Goal: Check status: Check status

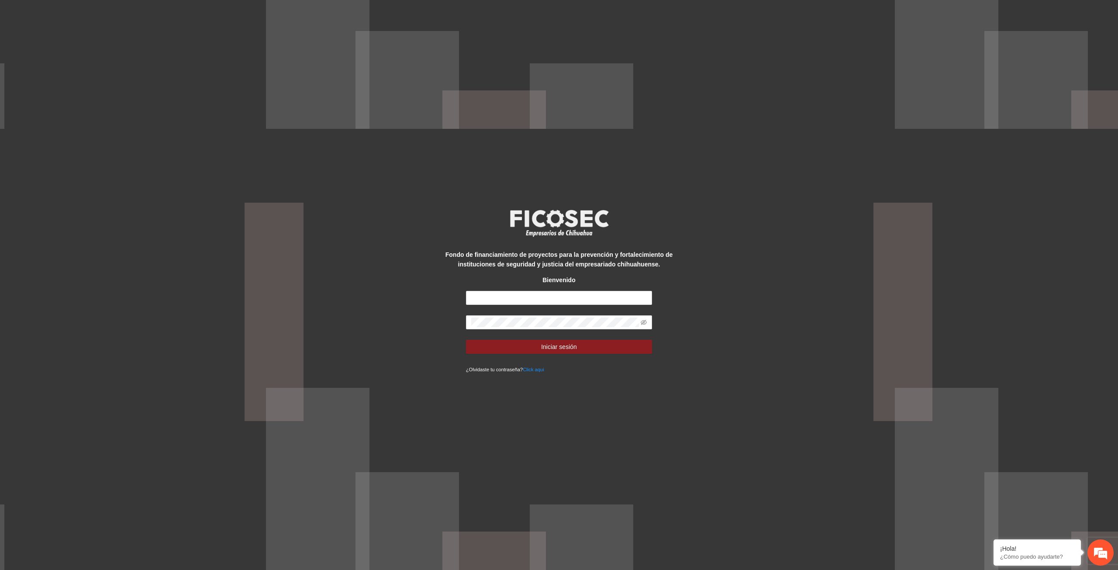
type input "**********"
click at [466, 340] on button "Iniciar sesión" at bounding box center [559, 347] width 186 height 14
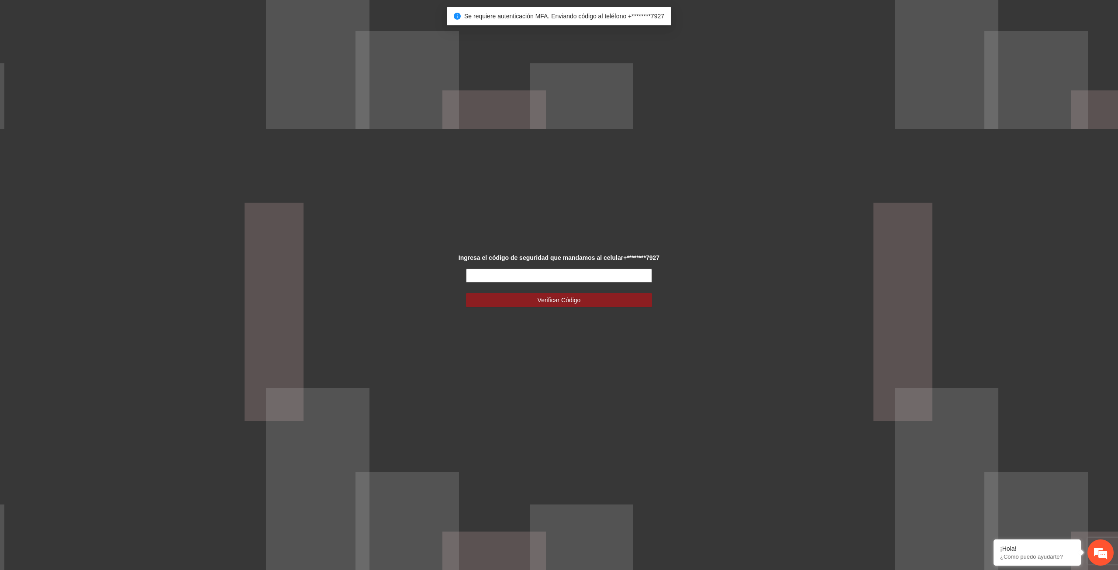
click at [509, 272] on input "text" at bounding box center [559, 276] width 186 height 14
click at [509, 274] on input "text" at bounding box center [559, 276] width 186 height 14
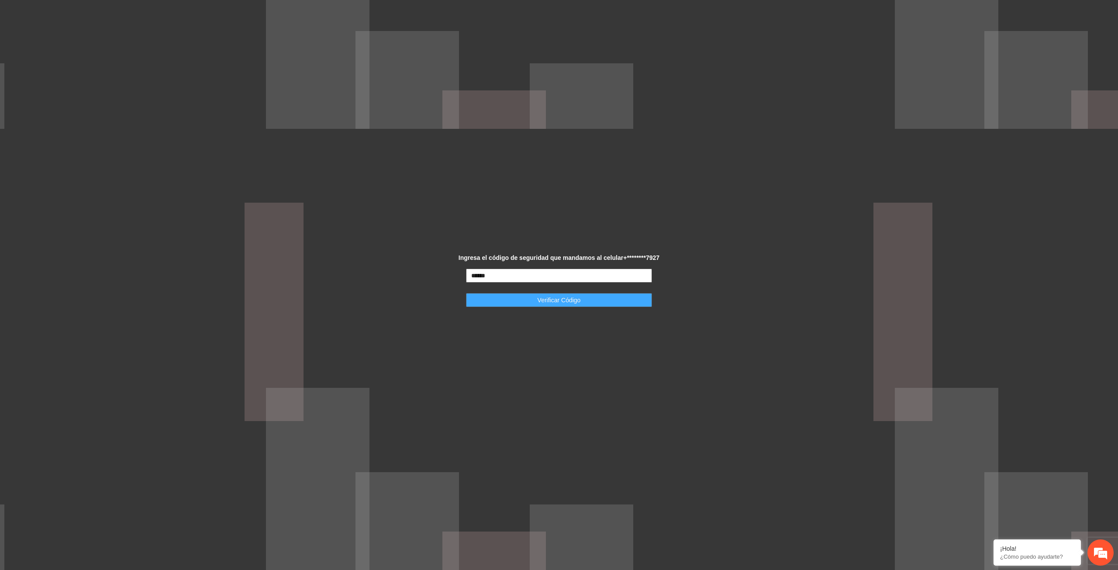
type input "******"
click at [520, 299] on button "Verificar Código" at bounding box center [559, 300] width 186 height 14
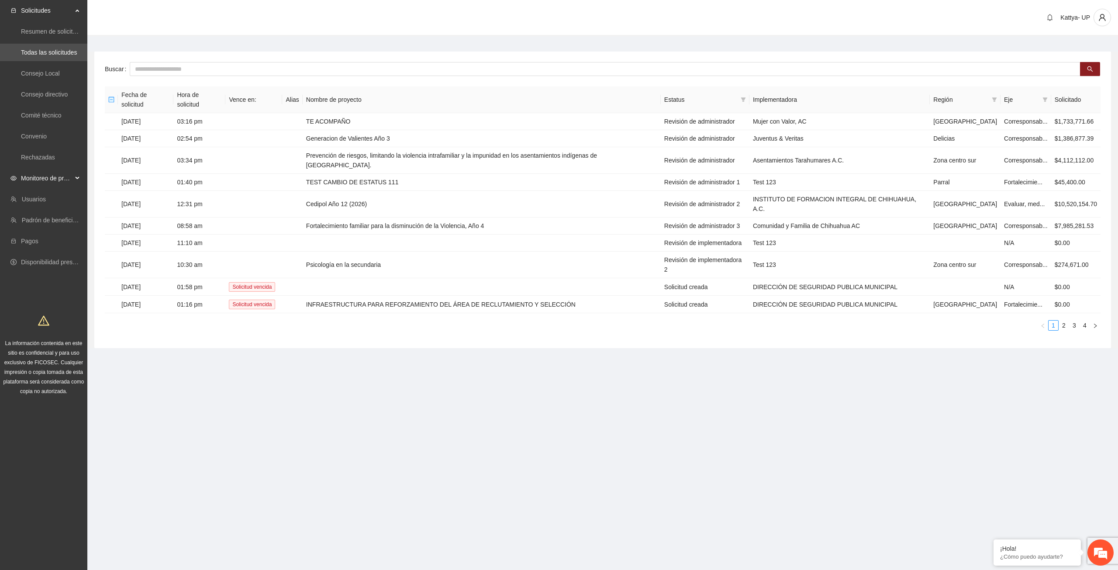
click at [48, 171] on span "Monitoreo de proyectos" at bounding box center [47, 177] width 52 height 17
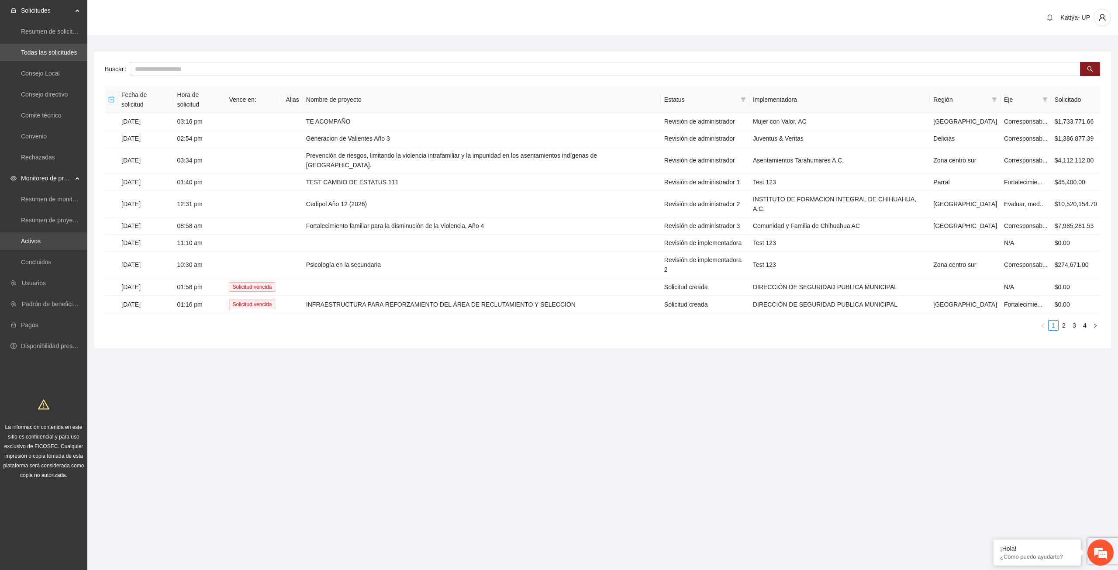
click at [41, 244] on link "Activos" at bounding box center [31, 241] width 20 height 7
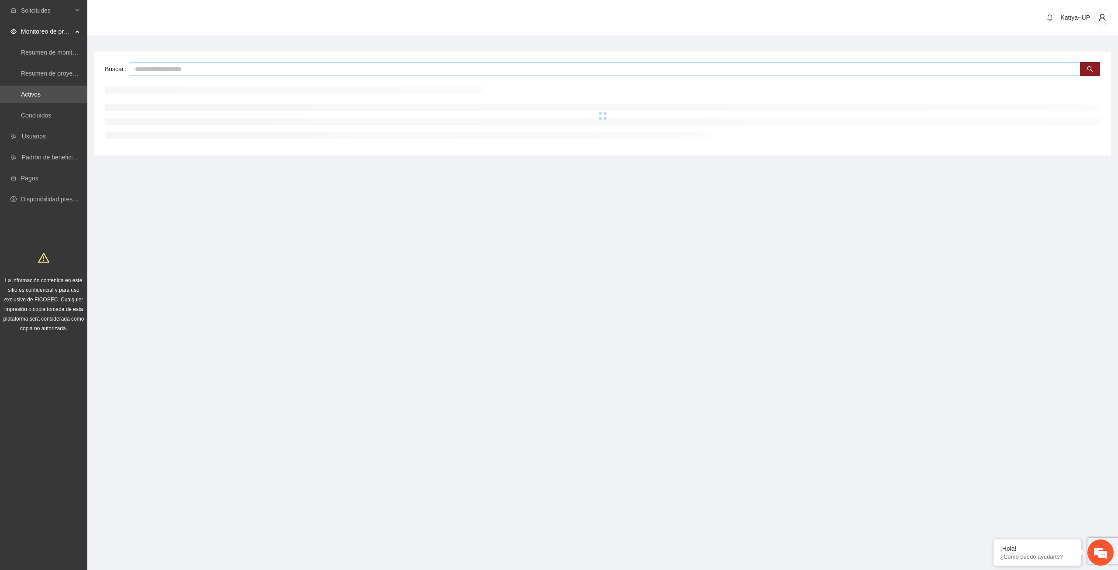
click at [173, 69] on input "text" at bounding box center [605, 69] width 951 height 14
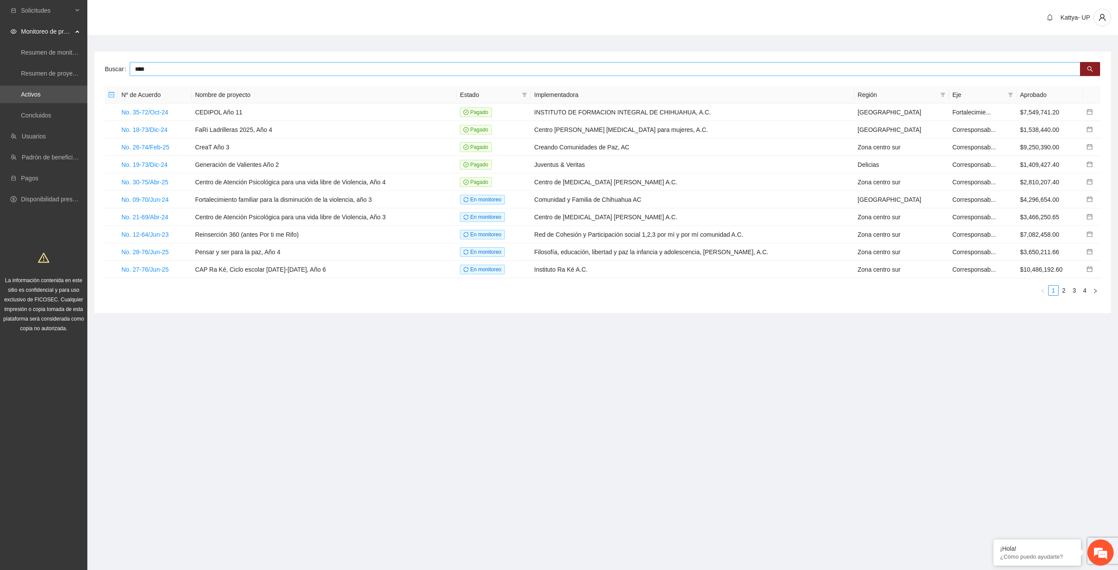
type input "****"
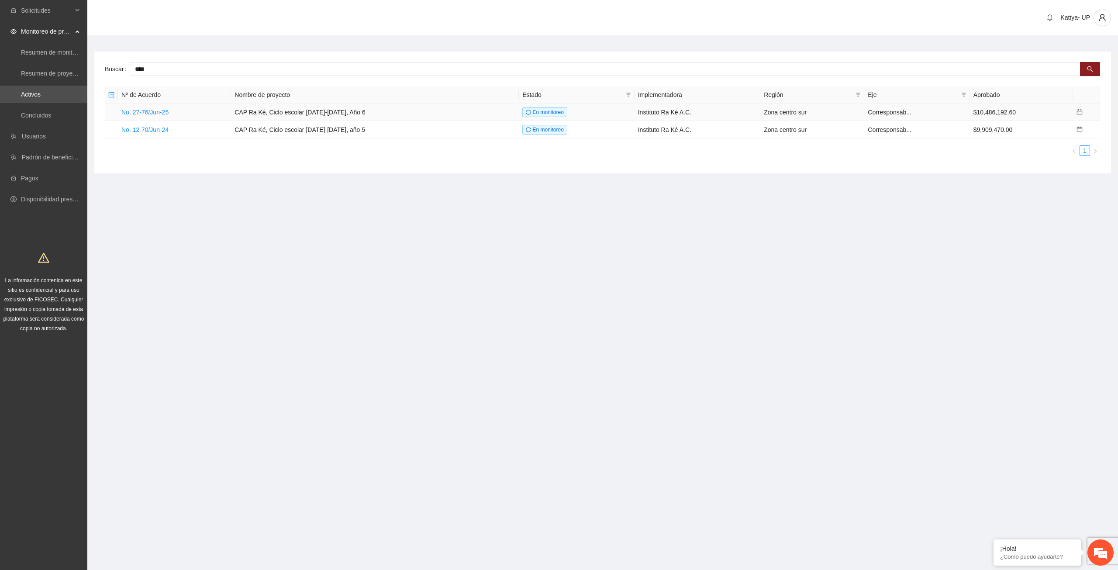
click at [146, 107] on td "No. 27-76/Jun-25" at bounding box center [174, 111] width 113 height 17
click at [145, 113] on link "No. 27-76/Jun-25" at bounding box center [144, 112] width 47 height 7
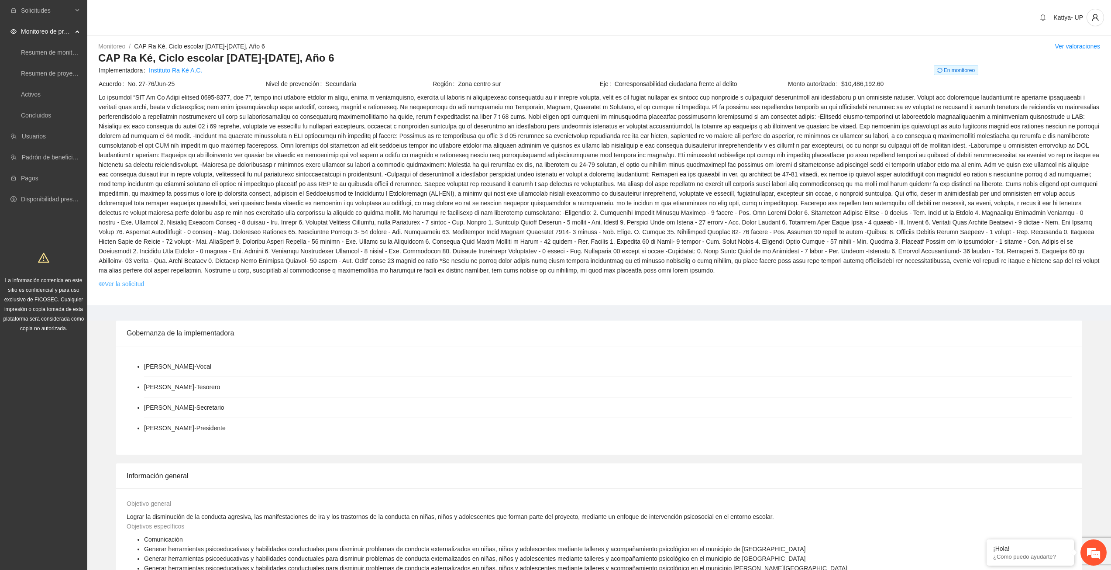
click at [128, 280] on link "Ver la solicitud" at bounding box center [121, 284] width 45 height 10
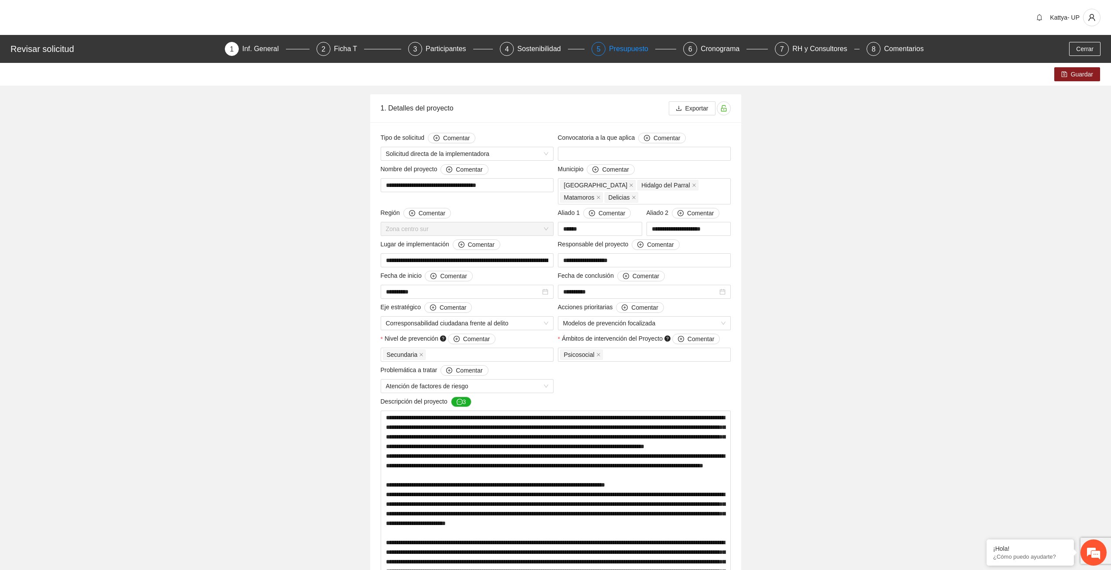
click at [624, 45] on div "Presupuesto" at bounding box center [632, 49] width 46 height 14
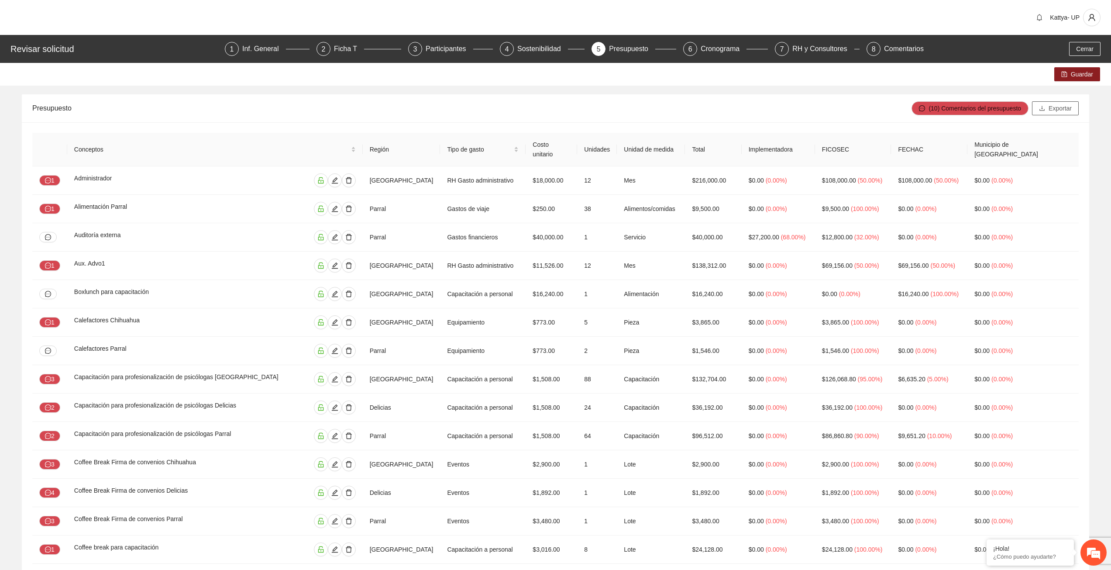
click at [1068, 109] on span "Exportar" at bounding box center [1060, 108] width 23 height 10
click at [1086, 51] on span "Cerrar" at bounding box center [1084, 49] width 17 height 10
